Goal: Contribute content

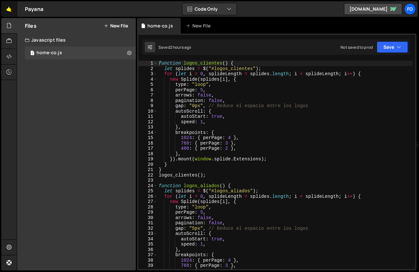
click at [10, 10] on link "🤙" at bounding box center [9, 9] width 16 height 16
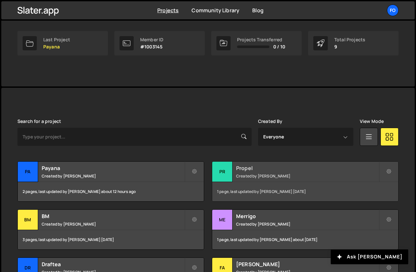
scroll to position [131, 0]
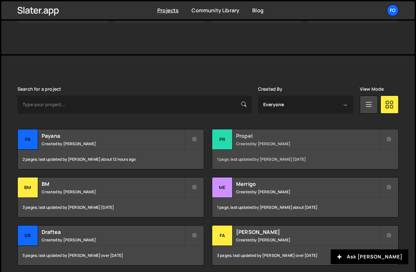
click at [246, 141] on div "Propel Created by Fiorella Cisneros" at bounding box center [305, 140] width 186 height 20
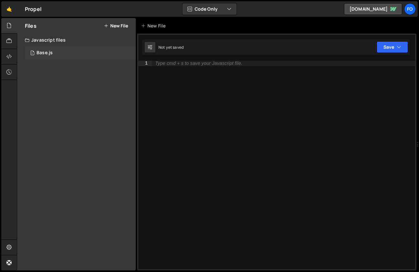
click at [41, 55] on div "Base.js" at bounding box center [45, 53] width 16 height 6
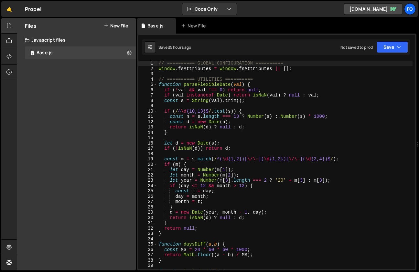
click at [245, 132] on div "// ========== GLOBAL CONFIGURATION ========== window . fsAttributes = window . …" at bounding box center [284, 170] width 255 height 219
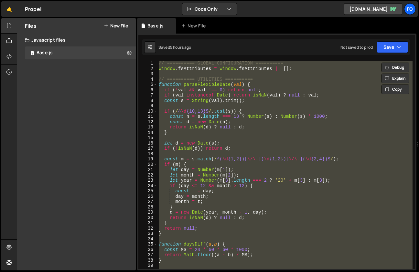
click at [290, 142] on div "// ========== GLOBAL CONFIGURATION ========== window . fsAttributes = window . …" at bounding box center [284, 165] width 255 height 209
paste textarea
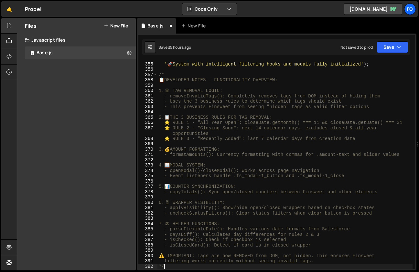
scroll to position [1935, 0]
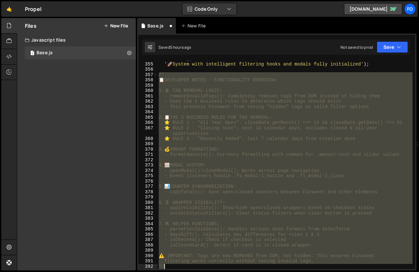
drag, startPoint x: 159, startPoint y: 74, endPoint x: 252, endPoint y: 293, distance: 238.8
click at [252, 272] on html "Projects Community Library Blog fo Projects Your Teams Invite team member Accou…" at bounding box center [209, 136] width 419 height 272
type textarea "filtering works correctly without seeing invalid tags. */"
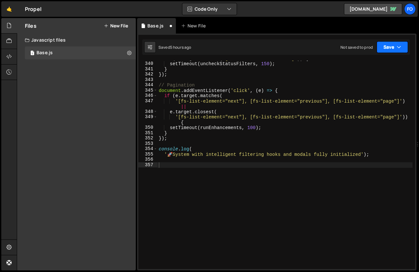
click at [389, 48] on button "Save" at bounding box center [391, 47] width 31 height 12
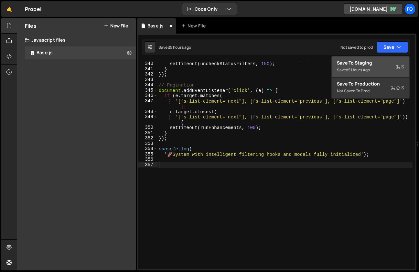
click at [369, 64] on div "Save to Staging S" at bounding box center [370, 63] width 67 height 6
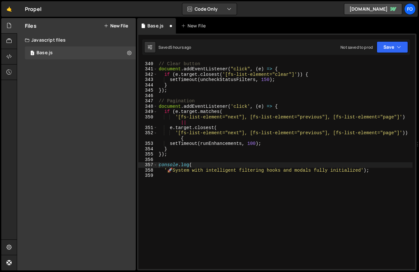
scroll to position [1839, 0]
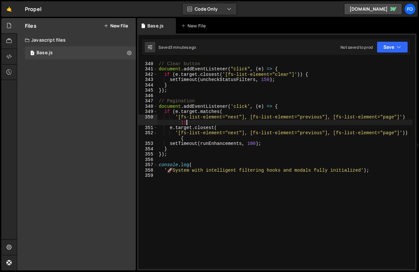
click at [199, 121] on div "// Clear button document . addEventListener ( "click" , ( e ) => { if ( e . tar…" at bounding box center [284, 165] width 255 height 219
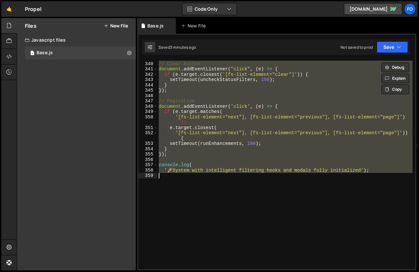
paste textarea "*/"
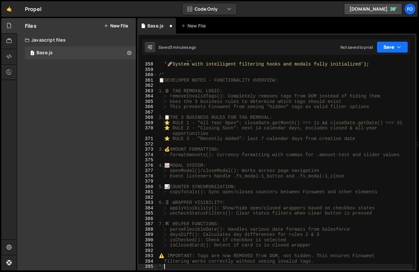
click at [381, 49] on button "Save" at bounding box center [391, 47] width 31 height 12
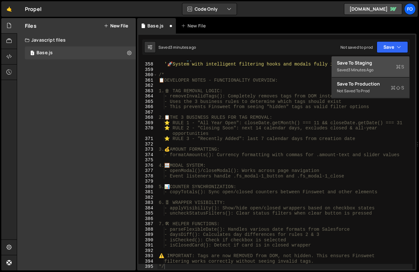
click at [364, 62] on div "Save to Staging S" at bounding box center [370, 63] width 67 height 6
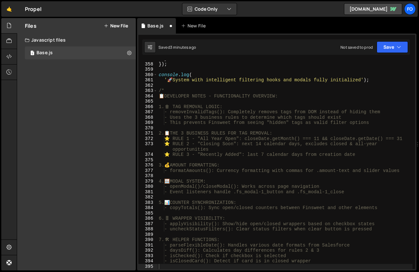
scroll to position [1945, 0]
click at [218, 113] on div "} }) ; console . log ( ' 🚀 System with intelligent filtering hooks and modals f…" at bounding box center [284, 165] width 255 height 219
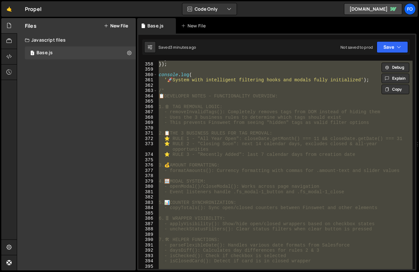
paste textarea
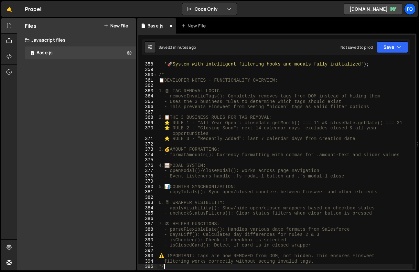
scroll to position [1951, 0]
click at [254, 107] on div "console . log ( ' 🚀 System with intelligent filtering hooks and modals fully in…" at bounding box center [284, 165] width 255 height 219
type textarea "- This prevents Finsweet from seeing "hidden" tags as valid filter options"
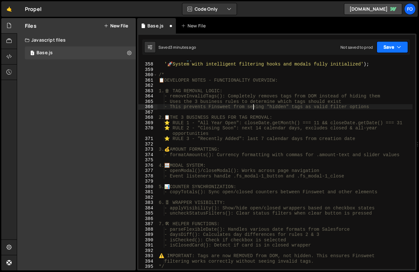
click at [390, 53] on button "Save" at bounding box center [391, 47] width 31 height 12
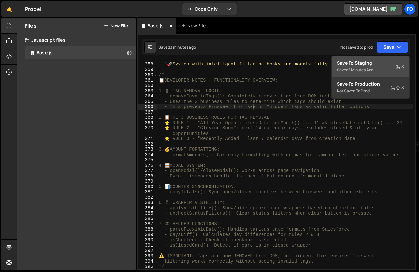
click at [374, 58] on button "Save to Staging S Saved 3 minutes ago" at bounding box center [371, 67] width 78 height 21
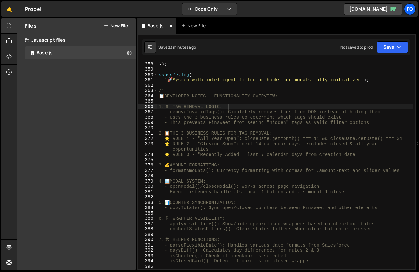
scroll to position [1945, 0]
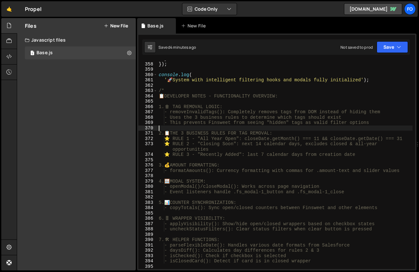
click at [220, 126] on div "} }) ; console . log ( ' 🚀 System with intelligent filtering hooks and modals f…" at bounding box center [284, 165] width 255 height 219
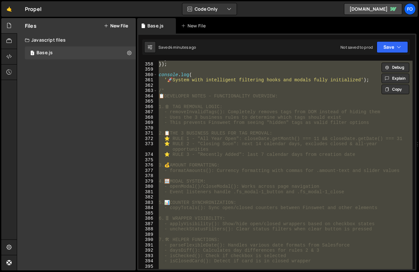
paste textarea
type textarea "*/"
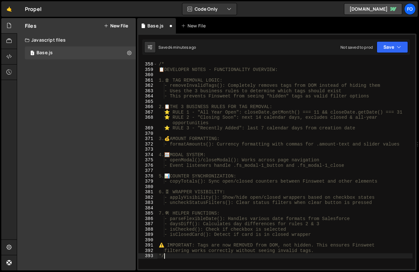
scroll to position [1951, 0]
click at [387, 46] on button "Save" at bounding box center [391, 47] width 31 height 12
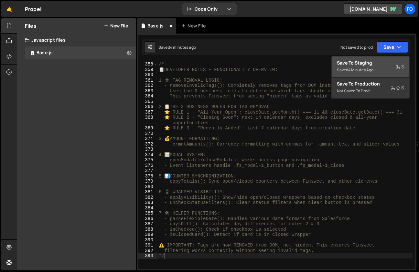
click at [377, 58] on button "Save to Staging S Saved 4 minutes ago" at bounding box center [371, 67] width 78 height 21
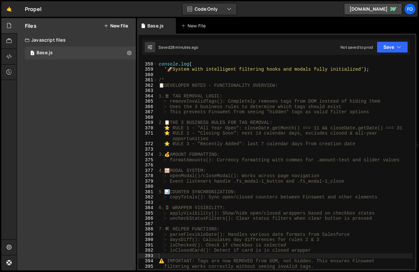
click at [220, 148] on div "console . log ( ' 🚀 System with intelligent filtering hooks and modals fully in…" at bounding box center [284, 165] width 255 height 219
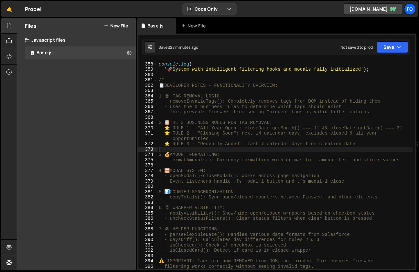
type textarea "*/"
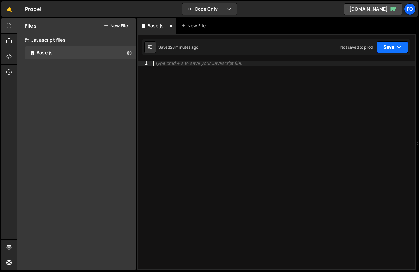
click at [397, 48] on icon "button" at bounding box center [399, 47] width 5 height 6
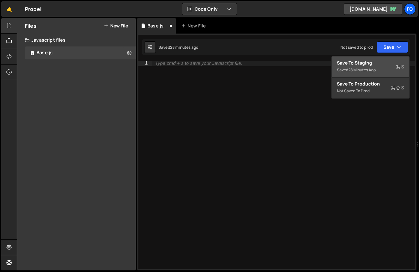
click at [365, 65] on div "Save to Staging S" at bounding box center [370, 63] width 67 height 6
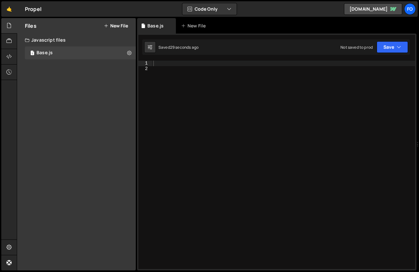
click at [171, 146] on div at bounding box center [283, 170] width 263 height 219
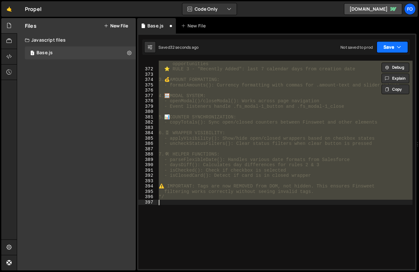
click at [386, 48] on button "Save" at bounding box center [391, 47] width 31 height 12
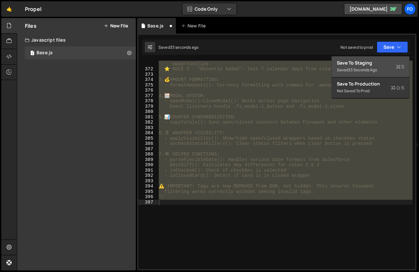
click at [377, 58] on button "Save to Staging S Saved 33 seconds ago" at bounding box center [371, 67] width 78 height 21
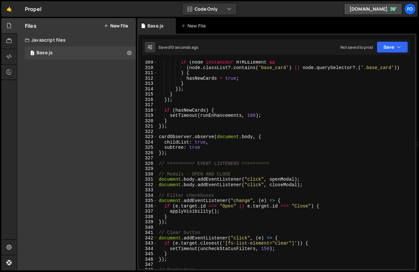
scroll to position [1675, 0]
click at [264, 138] on div "if ( node instanceof HTMLElement && ( node . classList ?. contains ( 'base_card…" at bounding box center [284, 169] width 255 height 219
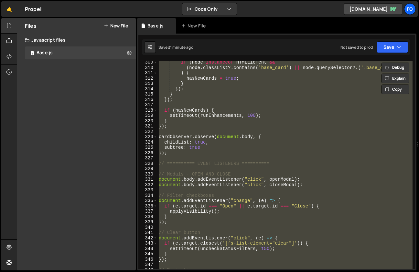
click at [245, 141] on div "if ( node instanceof HTMLElement && ( node . classList ?. contains ( 'base_card…" at bounding box center [284, 165] width 255 height 209
paste textarea
type textarea "*/"
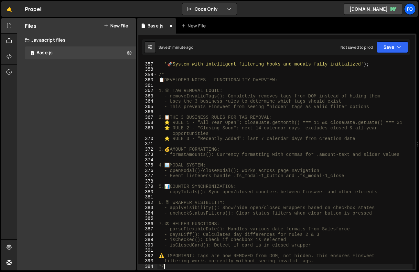
scroll to position [1945, 0]
click at [378, 49] on button "Save" at bounding box center [391, 47] width 31 height 12
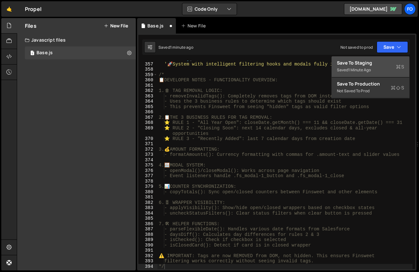
click at [369, 64] on div "Save to Staging S" at bounding box center [370, 63] width 67 height 6
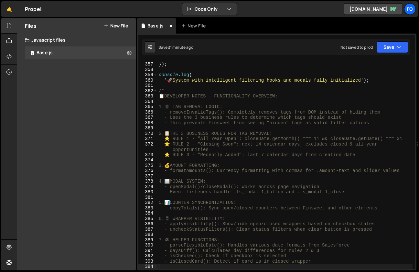
scroll to position [1940, 0]
